Goal: Information Seeking & Learning: Learn about a topic

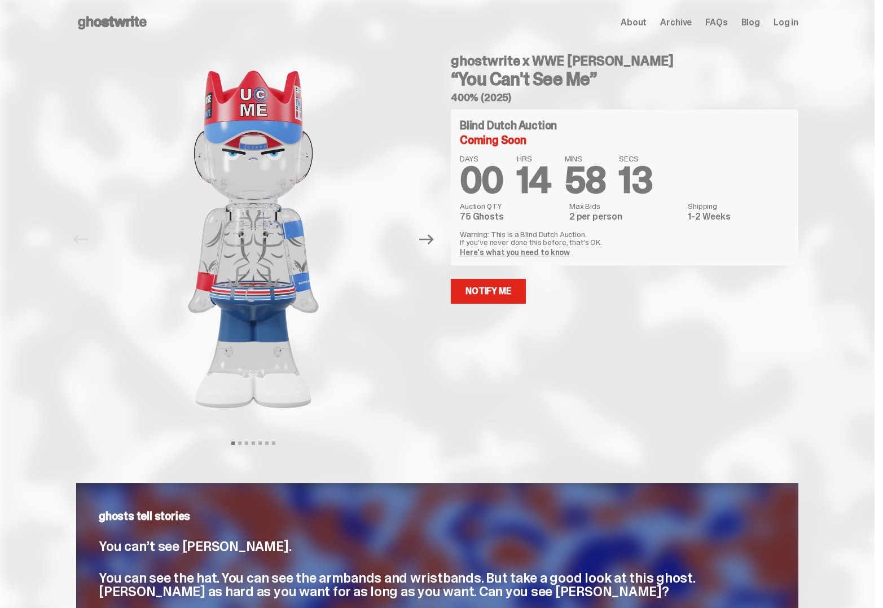
click at [543, 252] on link "Here's what you need to know" at bounding box center [515, 252] width 110 height 10
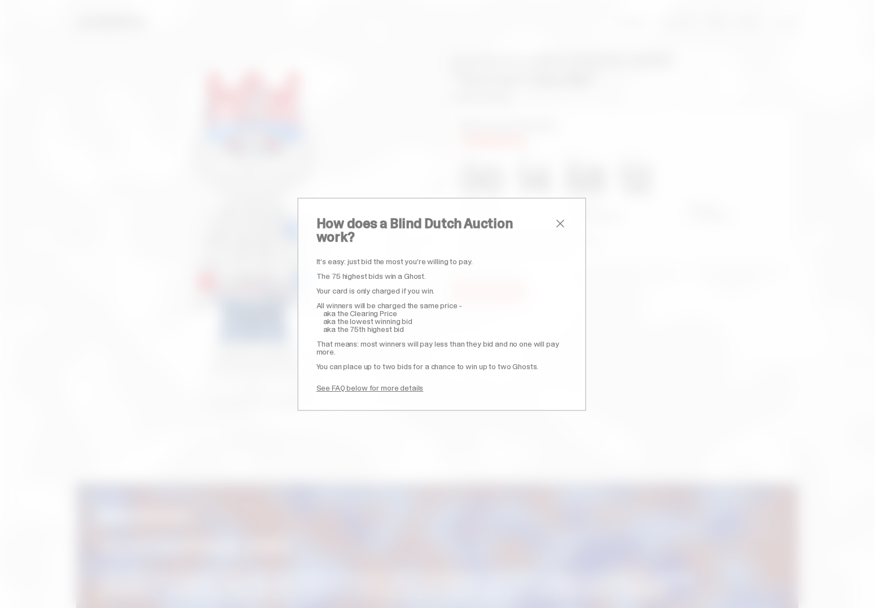
click at [392, 272] on p "The 75 highest bids win a Ghost." at bounding box center [442, 276] width 251 height 8
click at [370, 272] on p "The 75 highest bids win a Ghost." at bounding box center [442, 276] width 251 height 8
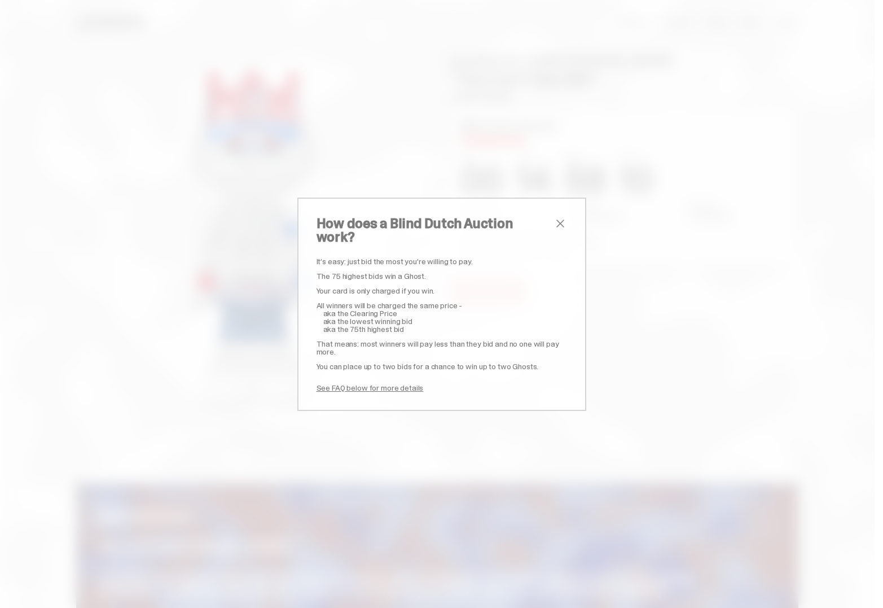
click at [386, 272] on p "The 75 highest bids win a Ghost." at bounding box center [442, 276] width 251 height 8
click at [371, 308] on span "aka the Clearing Price" at bounding box center [360, 313] width 74 height 10
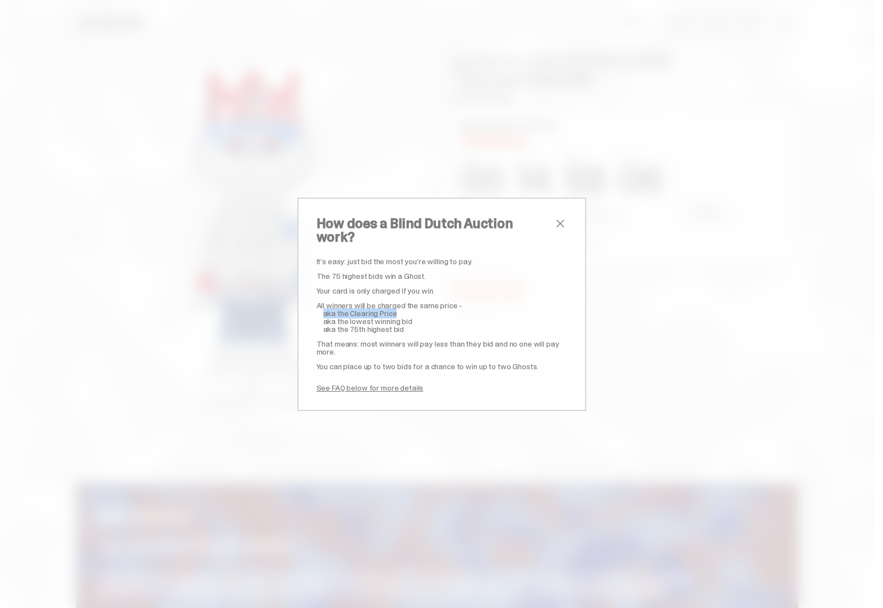
click at [371, 308] on span "aka the Clearing Price" at bounding box center [360, 313] width 74 height 10
click at [367, 301] on p "All winners will be charged the same price -" at bounding box center [442, 305] width 251 height 8
click at [360, 308] on span "aka the Clearing Price" at bounding box center [360, 313] width 74 height 10
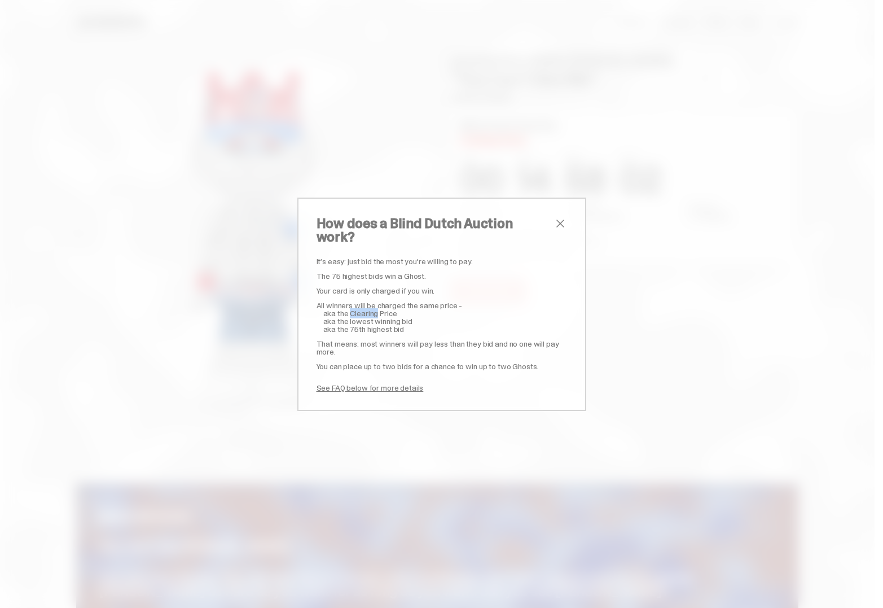
click at [360, 308] on span "aka the Clearing Price" at bounding box center [360, 313] width 74 height 10
click at [362, 324] on span "aka the 75th highest bid" at bounding box center [363, 329] width 81 height 10
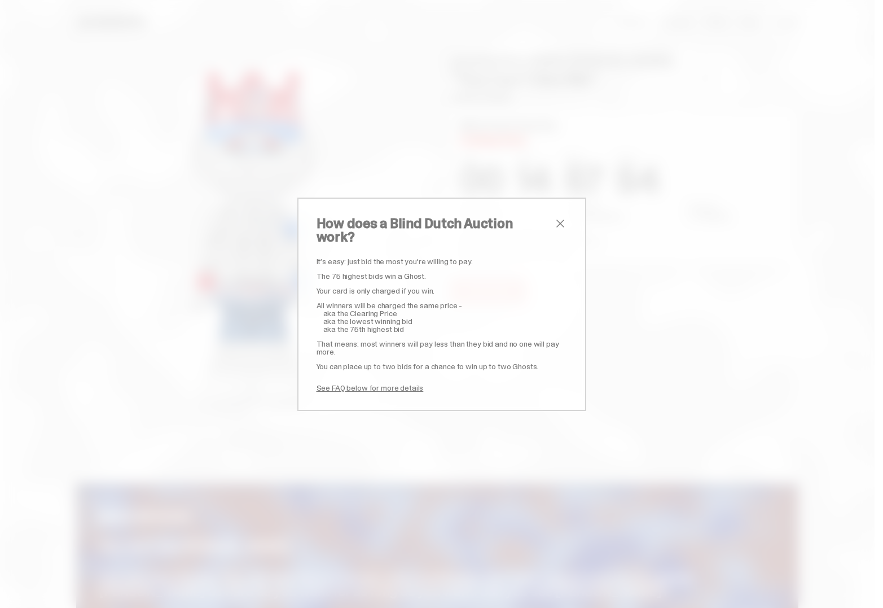
click at [362, 362] on p "You can place up to two bids for a chance to win up to two Ghosts." at bounding box center [442, 366] width 251 height 8
click at [389, 257] on p "It’s easy: just bid the most you’re willing to pay." at bounding box center [442, 261] width 251 height 8
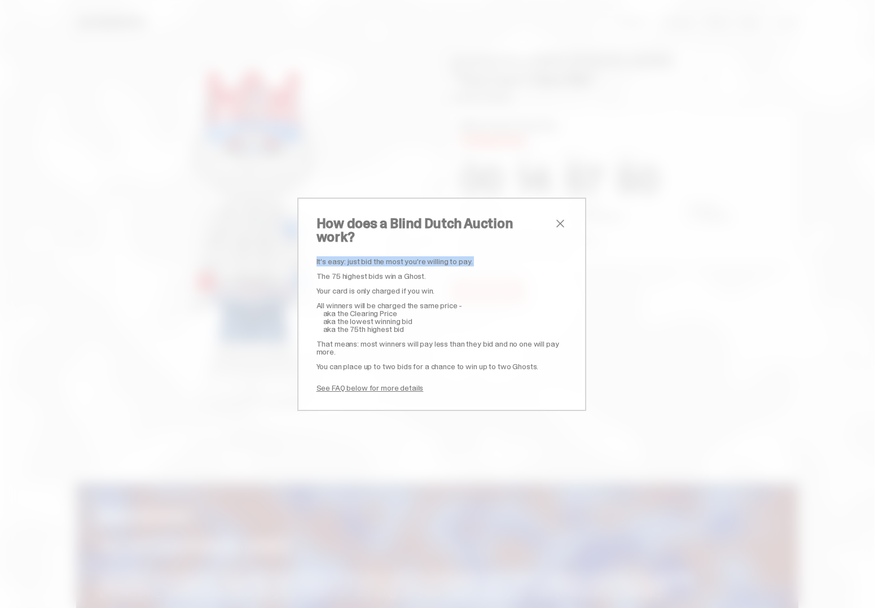
click at [389, 257] on p "It’s easy: just bid the most you’re willing to pay." at bounding box center [442, 261] width 251 height 8
click at [564, 226] on span "close" at bounding box center [561, 224] width 14 height 14
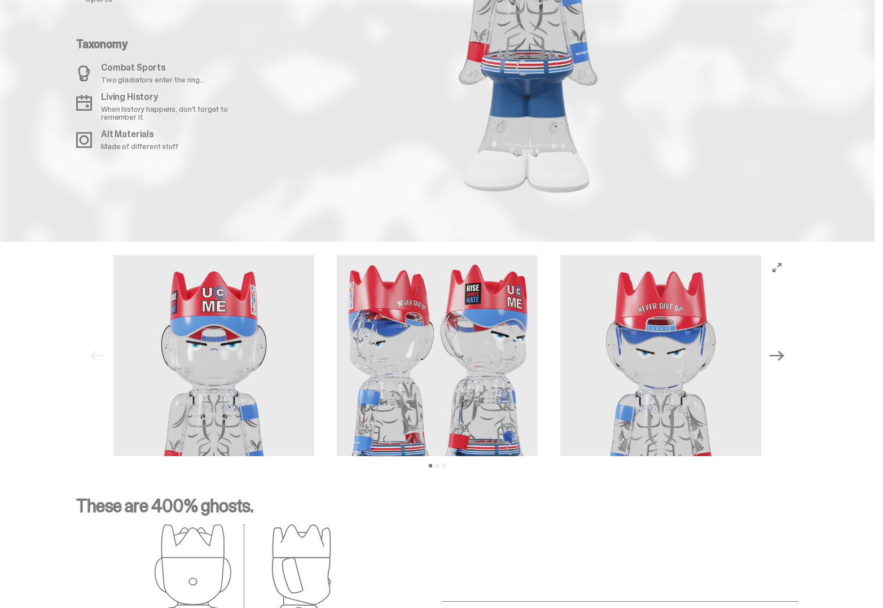
scroll to position [1410, 0]
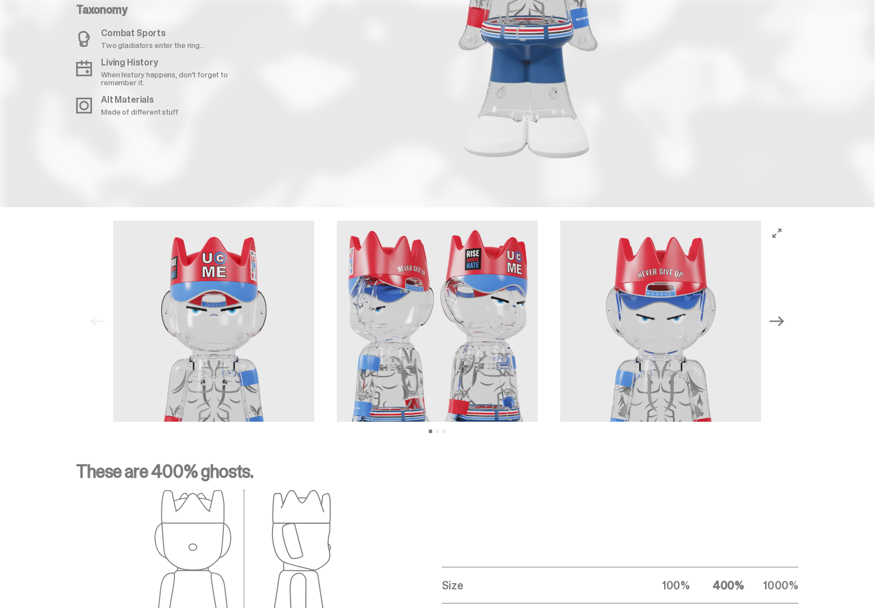
click at [783, 326] on icon "Next" at bounding box center [777, 321] width 15 height 10
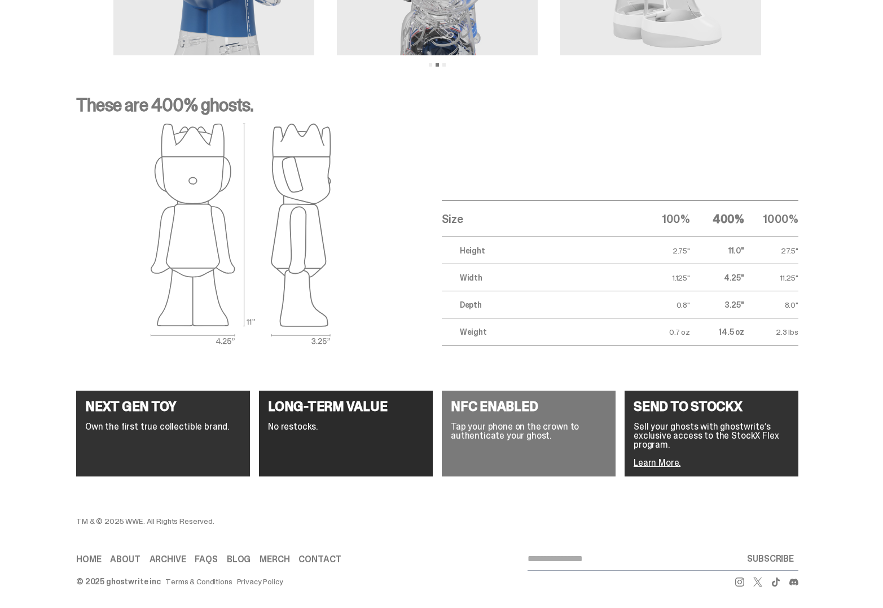
scroll to position [1778, 0]
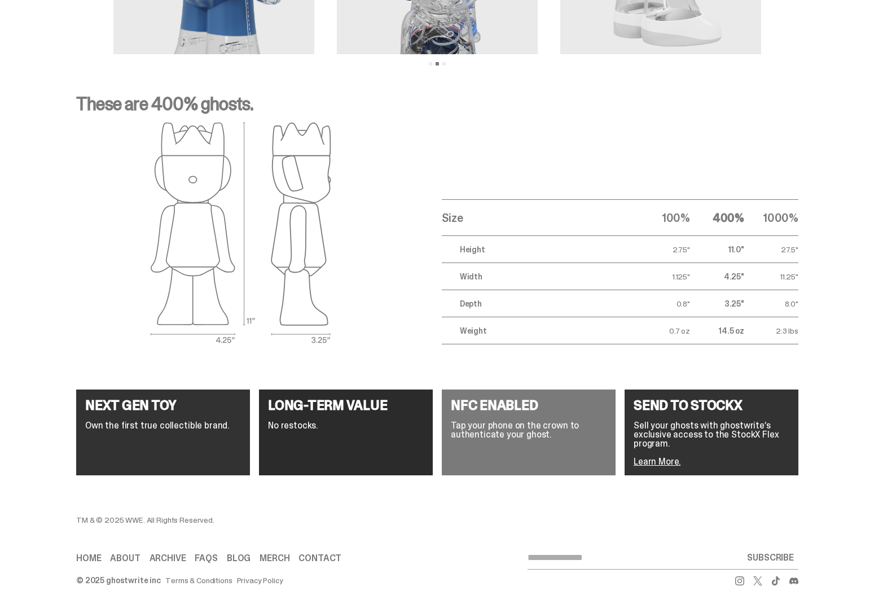
click at [473, 405] on h4 "NFC ENABLED" at bounding box center [529, 405] width 156 height 14
click at [526, 426] on p "Tap your phone on the crown to authenticate your ghost." at bounding box center [529, 430] width 156 height 18
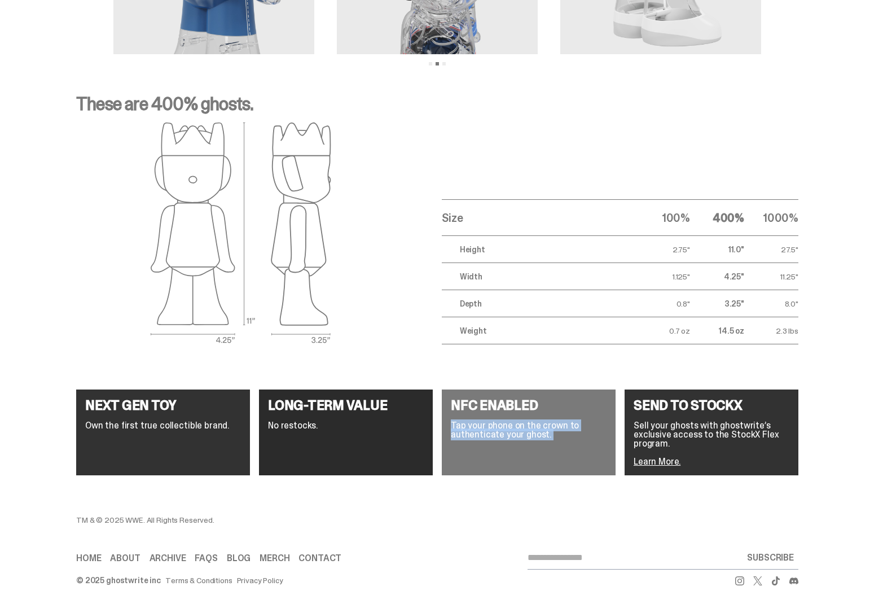
click at [526, 426] on p "Tap your phone on the crown to authenticate your ghost." at bounding box center [529, 430] width 156 height 18
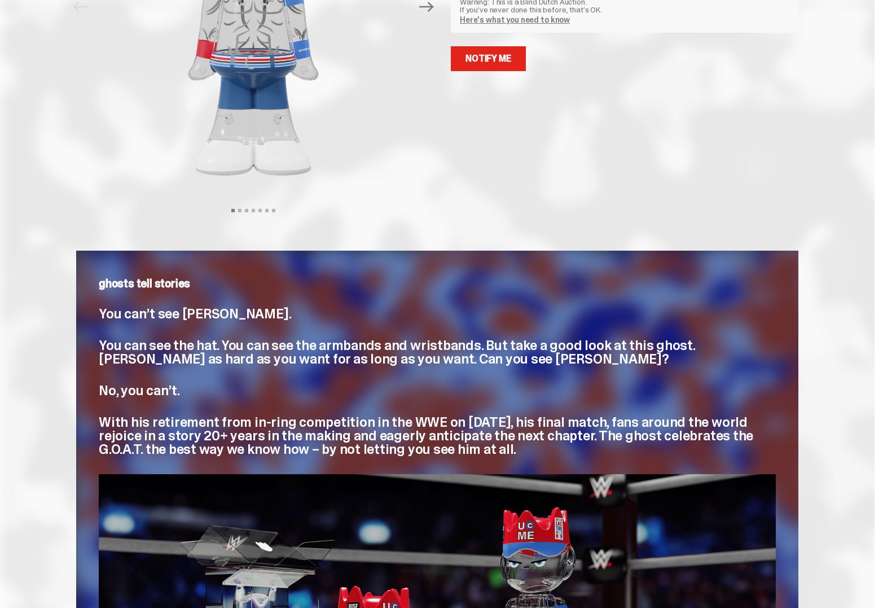
scroll to position [0, 0]
